Goal: Task Accomplishment & Management: Complete application form

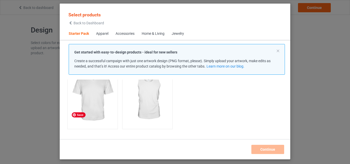
scroll to position [130, 0]
click at [100, 36] on div "Apparel" at bounding box center [102, 33] width 12 height 5
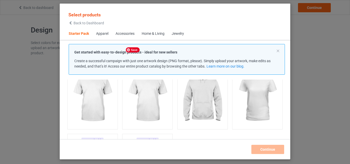
scroll to position [96, 0]
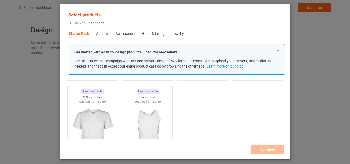
click at [103, 36] on div "Apparel" at bounding box center [102, 33] width 12 height 5
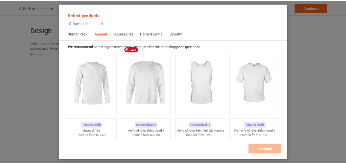
scroll to position [382, 0]
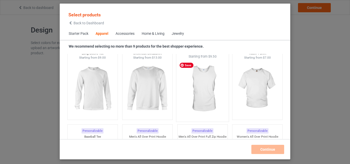
click at [192, 84] on img at bounding box center [202, 89] width 48 height 60
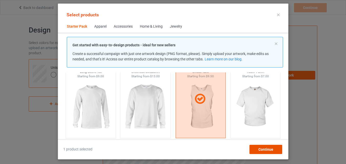
click at [272, 150] on span "Continue" at bounding box center [265, 150] width 15 height 4
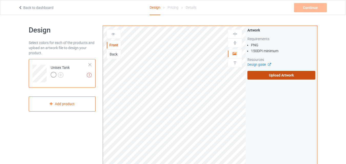
click at [273, 74] on label "Upload Artwork" at bounding box center [281, 75] width 68 height 9
click at [0, 0] on input "Upload Artwork" at bounding box center [0, 0] width 0 height 0
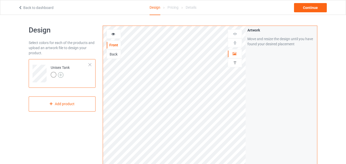
click at [60, 74] on img at bounding box center [61, 75] width 6 height 6
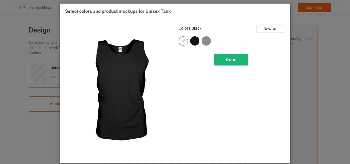
click at [234, 58] on span "Done" at bounding box center [231, 59] width 11 height 5
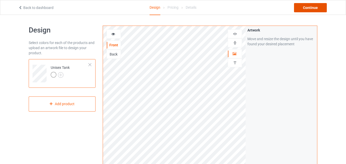
click at [310, 9] on div "Continue" at bounding box center [310, 7] width 33 height 9
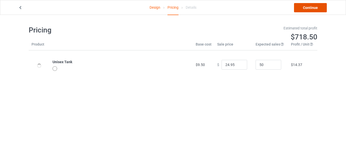
click at [309, 7] on link "Continue" at bounding box center [310, 7] width 33 height 9
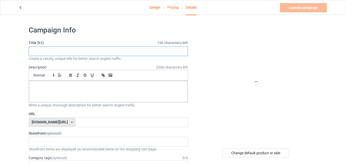
click at [103, 50] on input "text" at bounding box center [108, 51] width 159 height 10
type input "i"
drag, startPoint x: 70, startPoint y: 50, endPoint x: 32, endPoint y: 51, distance: 38.2
click at [32, 51] on input "I'm Not Top I'm Tall" at bounding box center [108, 51] width 159 height 10
type input "I'm Not Top I'm Tall"
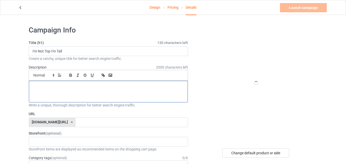
click at [58, 87] on p at bounding box center [108, 86] width 151 height 5
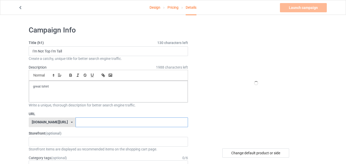
click at [79, 122] on input "text" at bounding box center [132, 123] width 112 height 10
type input "v"
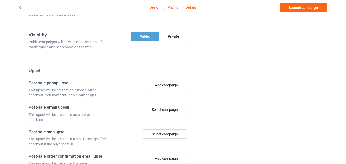
scroll to position [331, 0]
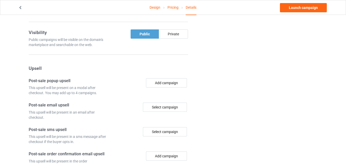
type input "bestshirt13"
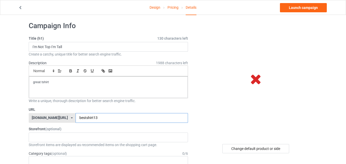
scroll to position [0, 0]
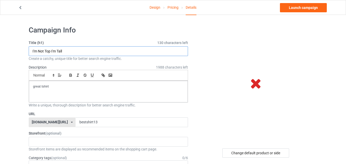
click at [38, 51] on input "I'm Not Top I'm Tall" at bounding box center [108, 51] width 159 height 10
click at [39, 52] on input "Not Top I'm Tall" at bounding box center [108, 51] width 159 height 10
click at [55, 52] on input "Not a Top I'm Tall" at bounding box center [108, 51] width 159 height 10
click at [48, 52] on input "Not a Topjust Tall" at bounding box center [108, 51] width 159 height 10
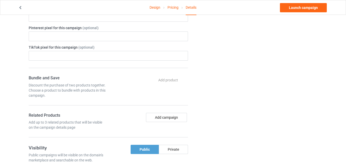
scroll to position [205, 0]
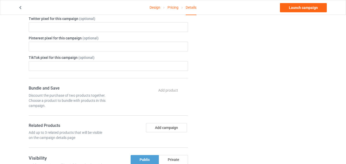
type input "Not a Top just Tall"
click at [156, 9] on link "Design" at bounding box center [155, 7] width 11 height 14
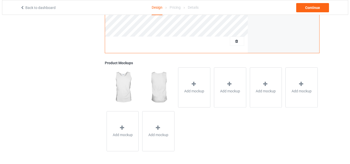
scroll to position [168, 0]
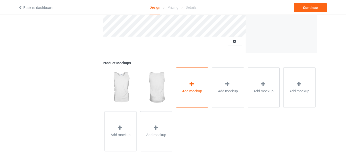
click at [199, 102] on div "Add mockup" at bounding box center [192, 87] width 32 height 40
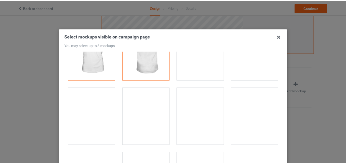
scroll to position [0, 0]
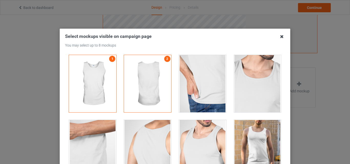
click at [278, 36] on icon at bounding box center [282, 37] width 8 height 8
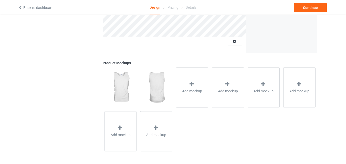
click at [20, 7] on icon at bounding box center [20, 7] width 4 height 4
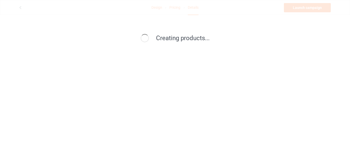
click at [155, 6] on div "Creating products..." at bounding box center [175, 82] width 350 height 164
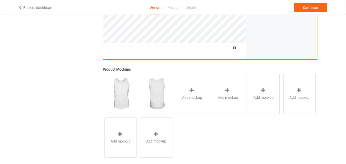
scroll to position [161, 0]
click at [121, 90] on img at bounding box center [121, 94] width 32 height 40
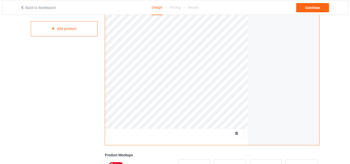
scroll to position [12, 0]
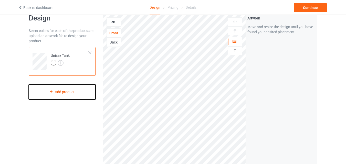
click at [87, 91] on div "Add product" at bounding box center [62, 92] width 67 height 15
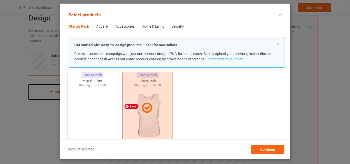
scroll to position [106, 0]
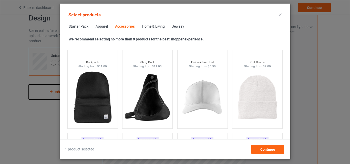
scroll to position [1461, 0]
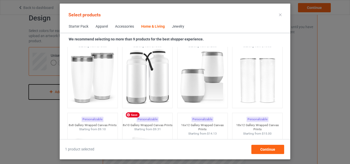
scroll to position [4344, 0]
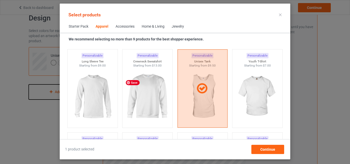
scroll to position [367, 0]
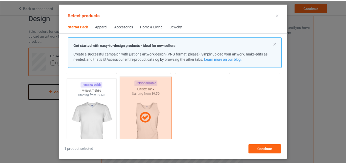
scroll to position [96, 0]
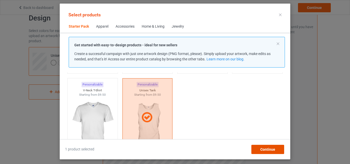
click at [270, 151] on span "Continue" at bounding box center [267, 150] width 15 height 4
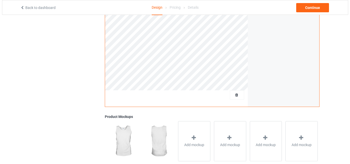
scroll to position [113, 0]
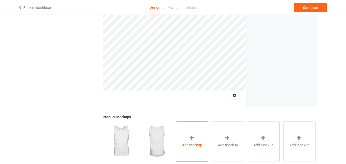
click at [195, 137] on div at bounding box center [192, 138] width 7 height 7
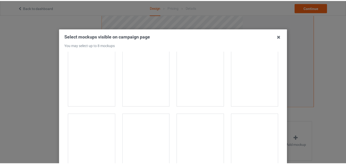
scroll to position [0, 0]
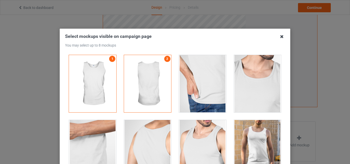
click at [278, 38] on icon at bounding box center [282, 37] width 8 height 8
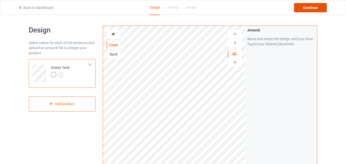
click at [305, 8] on div "Continue" at bounding box center [310, 7] width 33 height 9
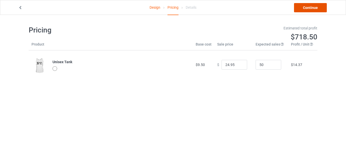
click at [308, 9] on link "Continue" at bounding box center [310, 7] width 33 height 9
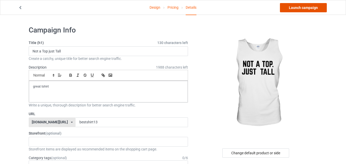
click at [305, 10] on link "Launch campaign" at bounding box center [303, 7] width 47 height 9
